Goal: Find specific page/section: Find specific page/section

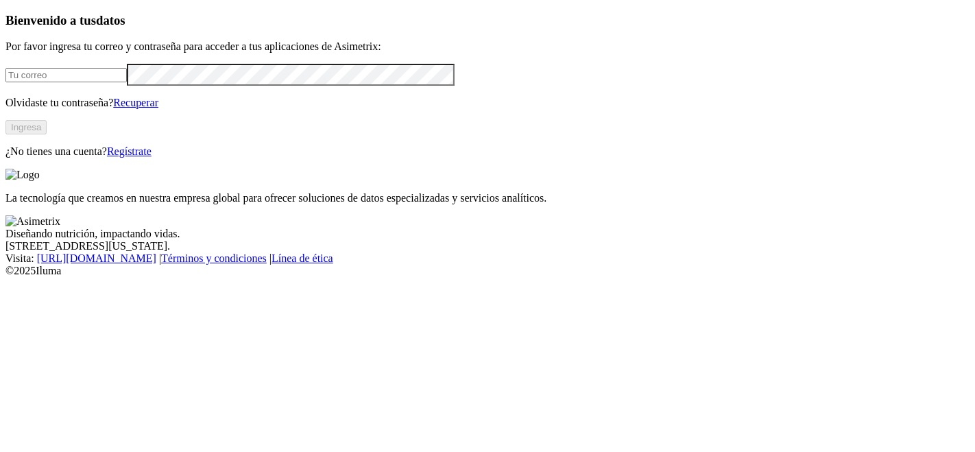
type input "[PERSON_NAME][EMAIL_ADDRESS][PERSON_NAME][PERSON_NAME][DOMAIN_NAME]"
click at [47, 134] on button "Ingresa" at bounding box center [25, 127] width 41 height 14
